Goal: Information Seeking & Learning: Learn about a topic

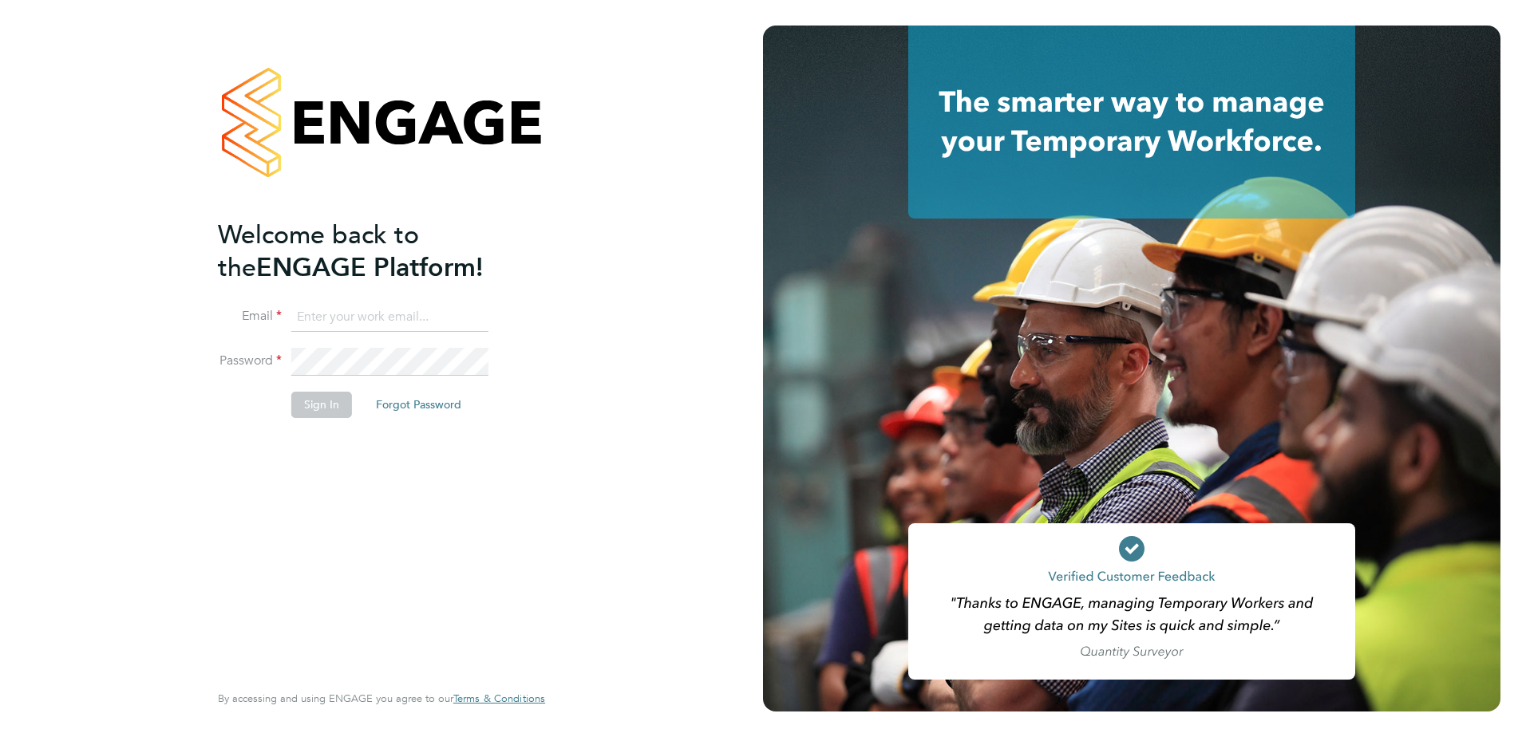
type input "[EMAIL_ADDRESS][DOMAIN_NAME]"
click at [316, 399] on button "Sign In" at bounding box center [321, 405] width 61 height 26
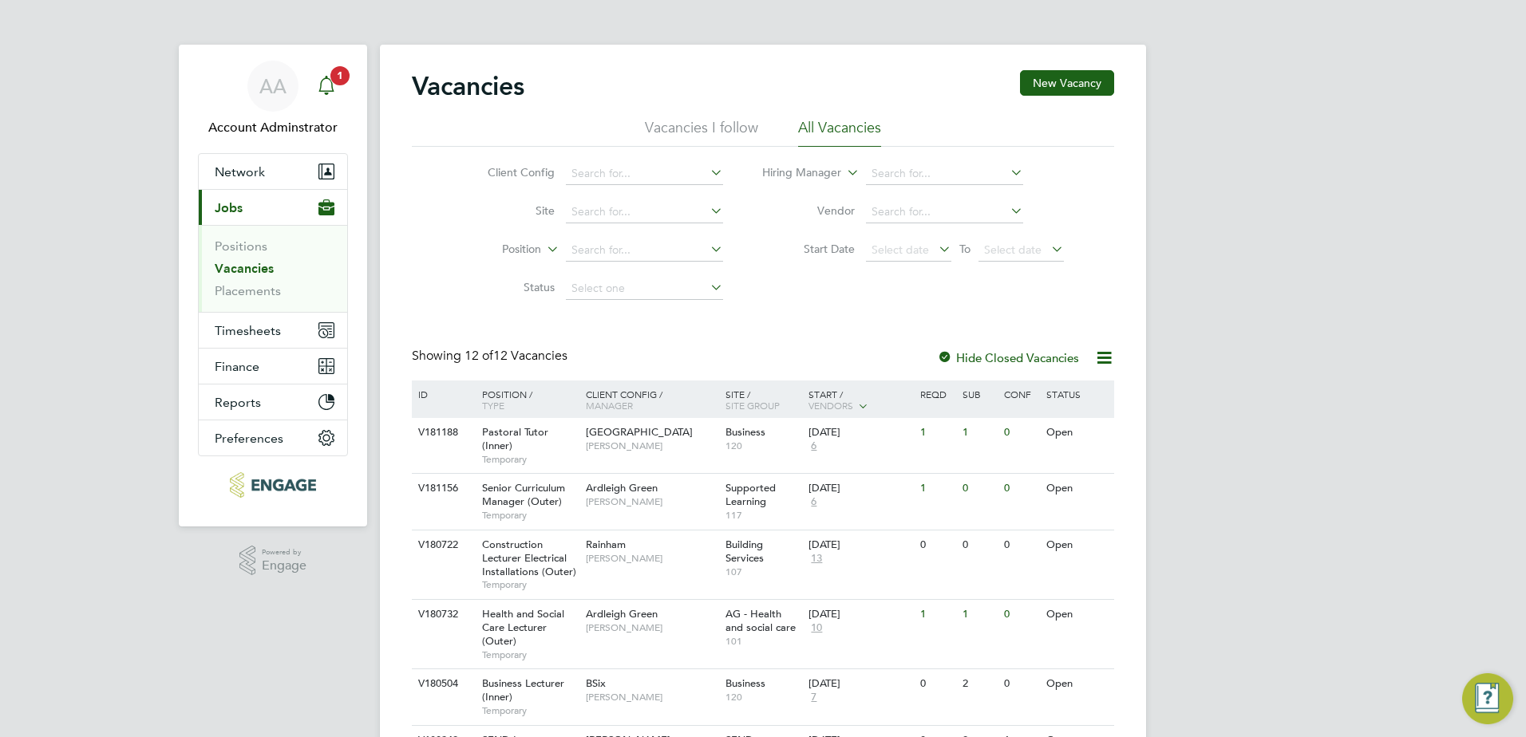
click at [330, 85] on icon "Main navigation" at bounding box center [326, 85] width 19 height 19
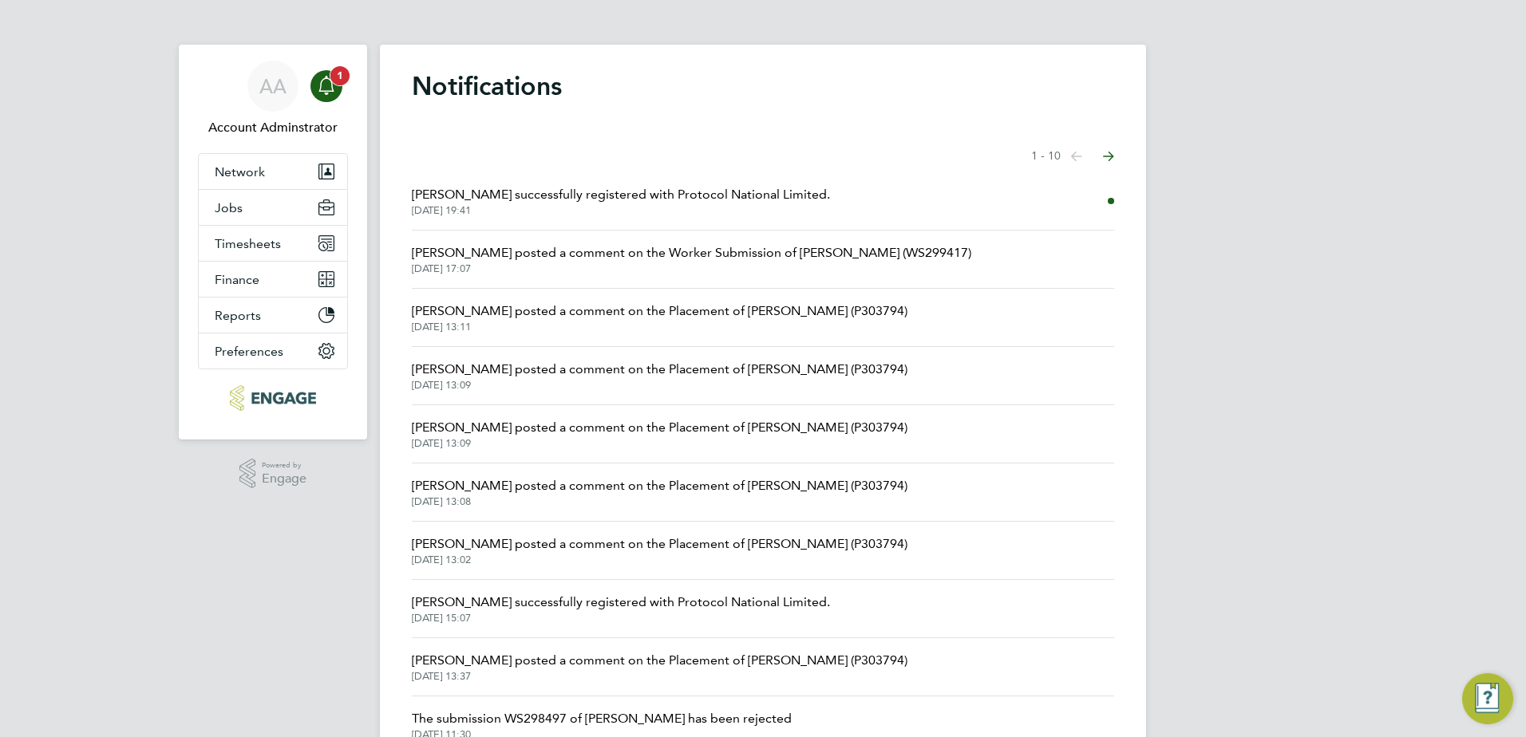
click at [329, 88] on icon "Main navigation" at bounding box center [326, 85] width 19 height 19
click at [237, 200] on span "Jobs" at bounding box center [229, 207] width 28 height 15
click at [249, 209] on button "Jobs" at bounding box center [273, 207] width 148 height 35
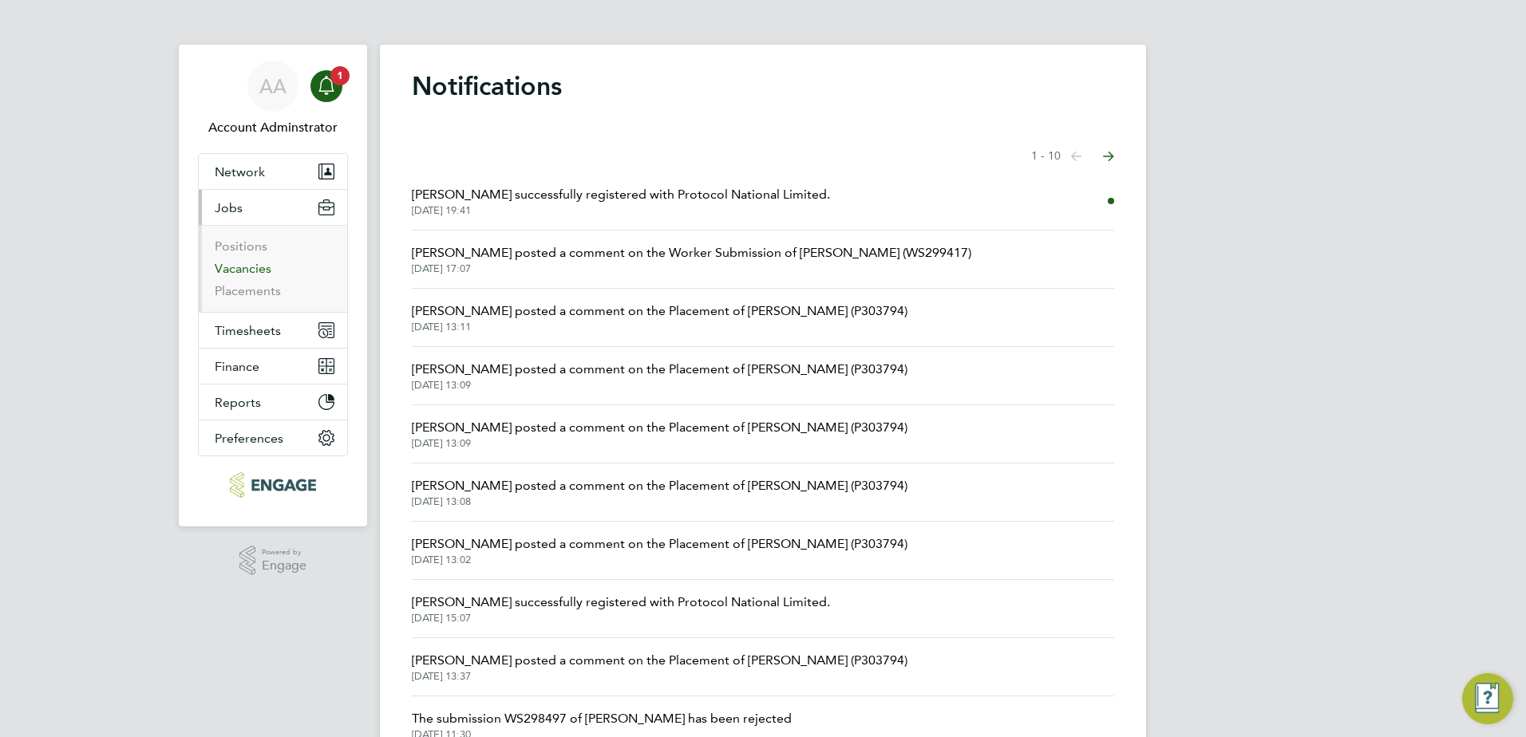
click at [251, 265] on link "Vacancies" at bounding box center [243, 268] width 57 height 15
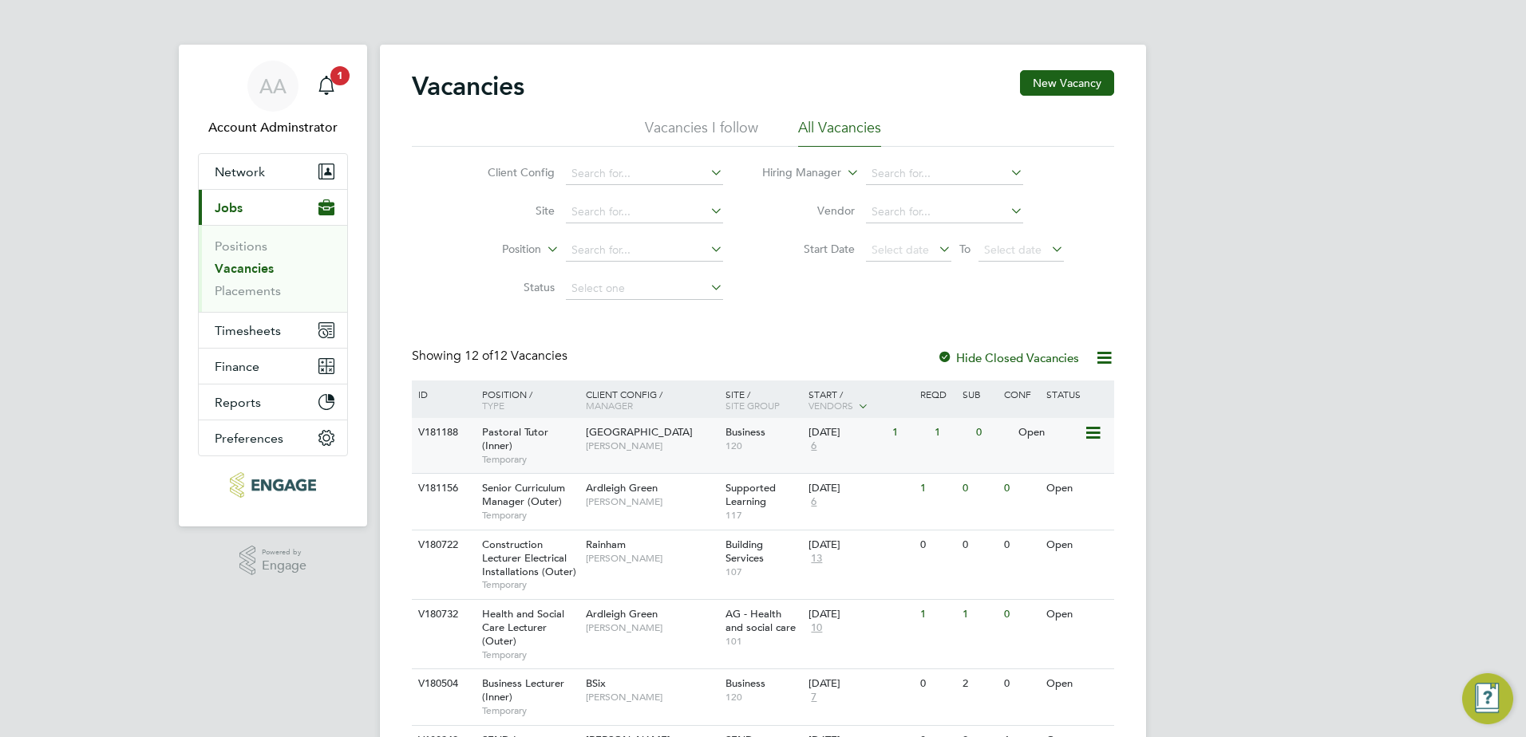
click at [531, 449] on div "Pastoral Tutor (Inner) Temporary" at bounding box center [526, 445] width 112 height 55
click at [256, 265] on link "Vacancies" at bounding box center [244, 268] width 59 height 15
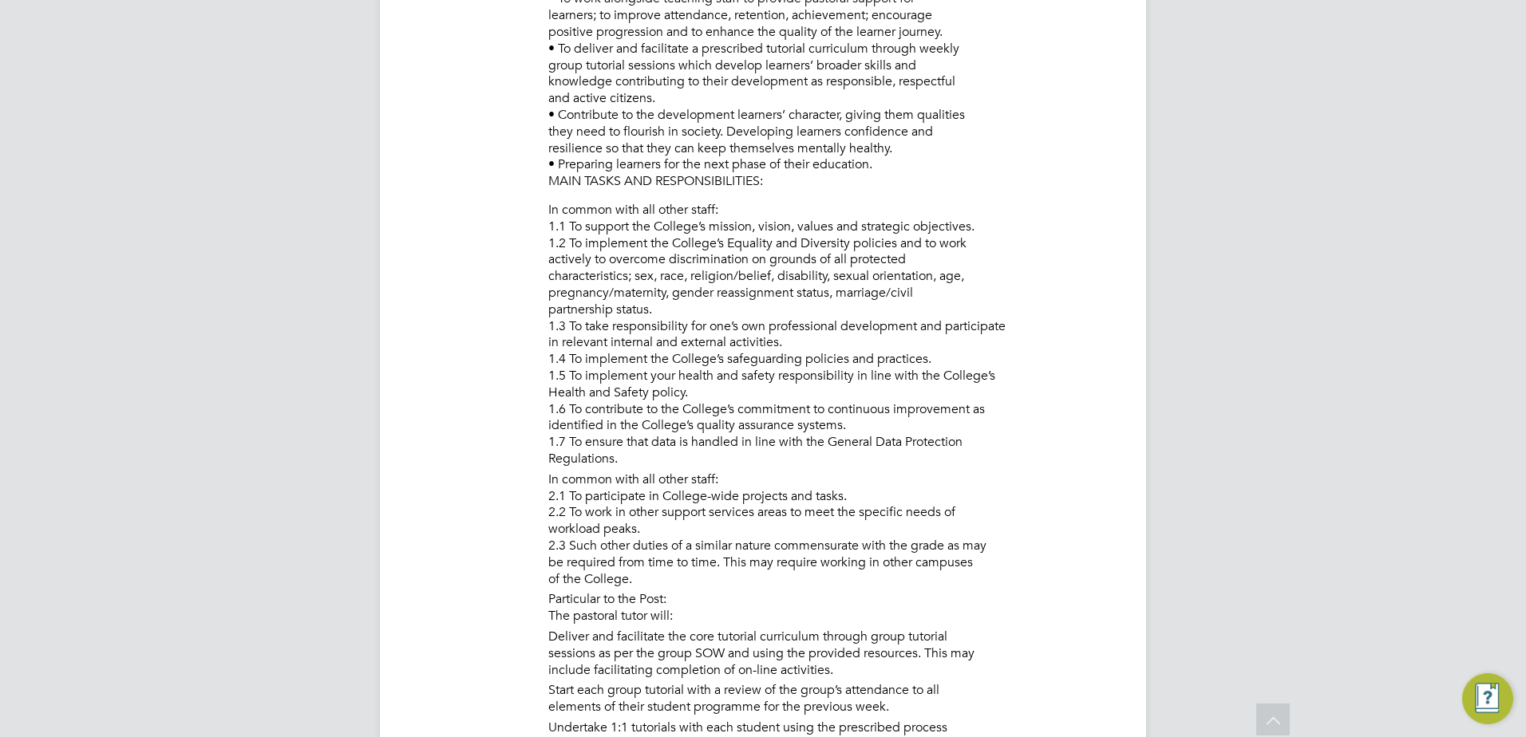
scroll to position [693, 0]
click at [551, 227] on li "In common with all other staff: 1.1 To support the College’s mission, vision, v…" at bounding box center [831, 338] width 566 height 270
click at [596, 218] on li "In common with all other staff: 1.1 To support the College’s mission, vision, v…" at bounding box center [831, 338] width 566 height 270
click at [574, 227] on li "In common with all other staff: 1.1 To support the College’s mission, vision, v…" at bounding box center [831, 338] width 566 height 270
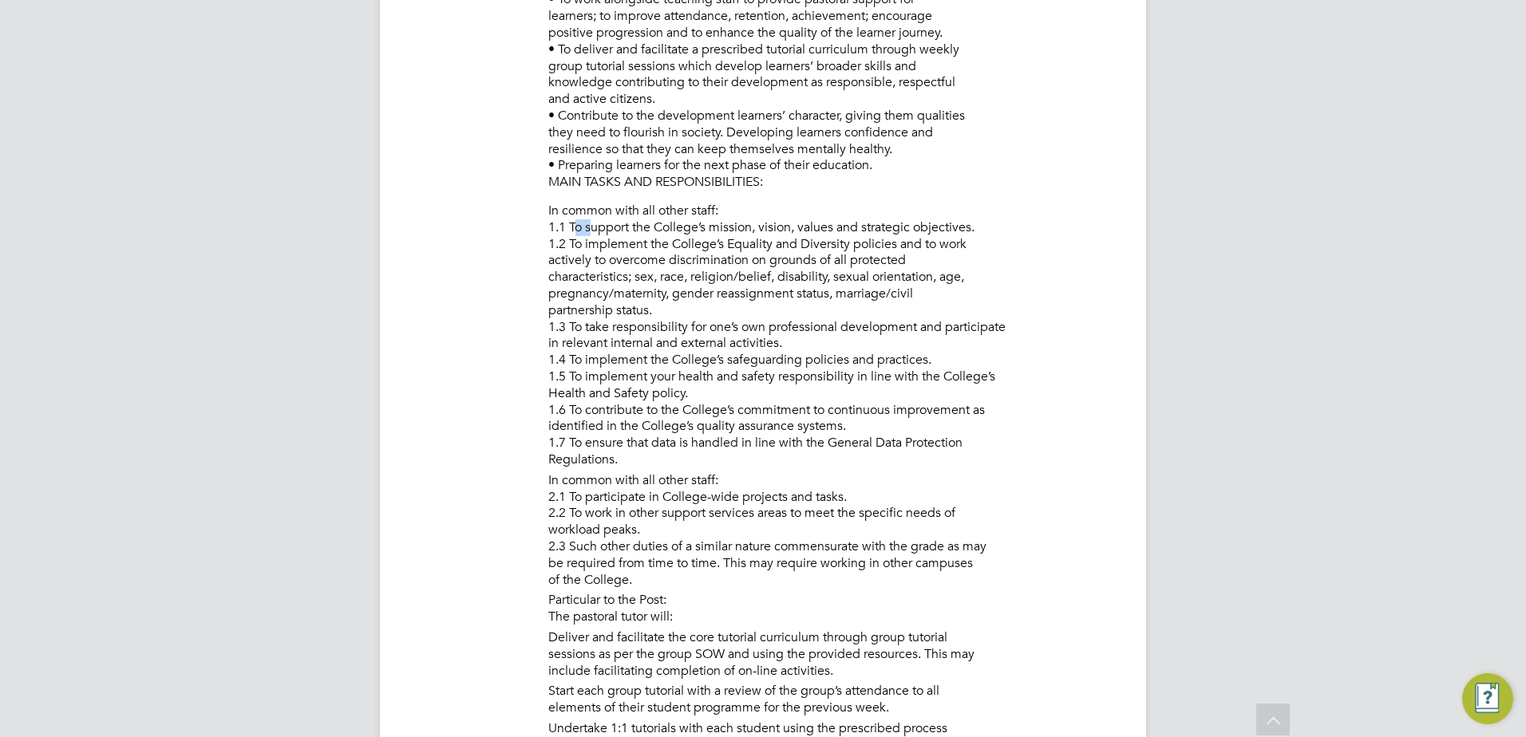
click at [574, 227] on li "In common with all other staff: 1.1 To support the College’s mission, vision, v…" at bounding box center [831, 338] width 566 height 270
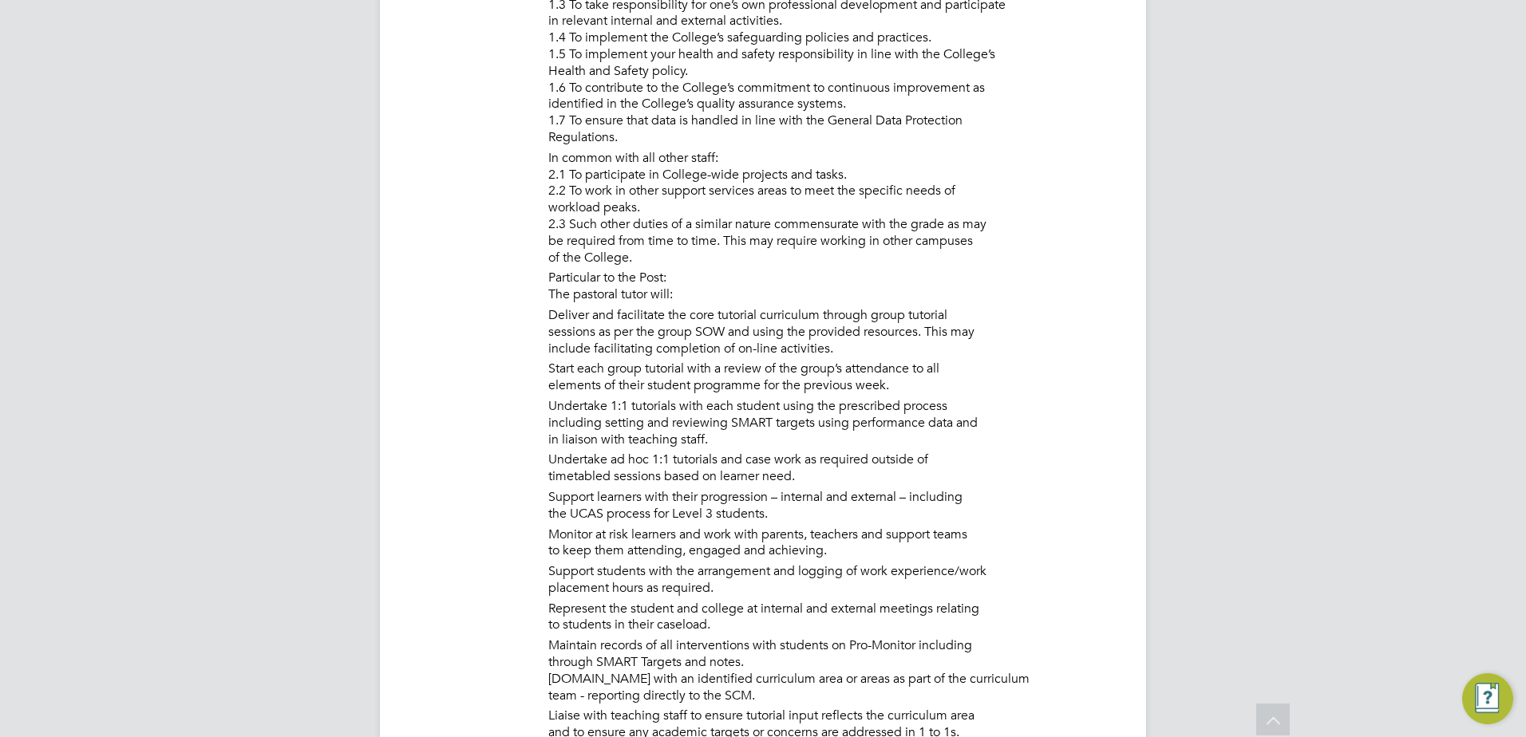
scroll to position [1016, 0]
